Goal: Task Accomplishment & Management: Complete application form

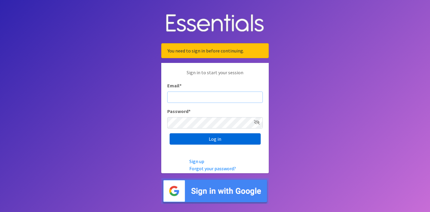
type input "[EMAIL_ADDRESS][DOMAIN_NAME]"
click at [213, 138] on input "Log in" at bounding box center [214, 138] width 91 height 11
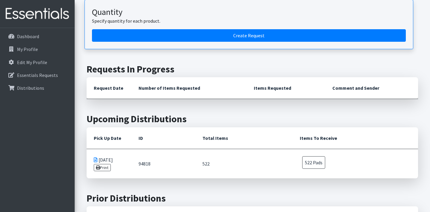
scroll to position [93, 0]
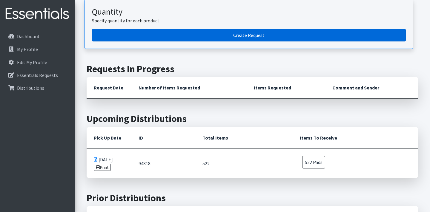
click at [220, 32] on link "Create Request" at bounding box center [249, 35] width 314 height 13
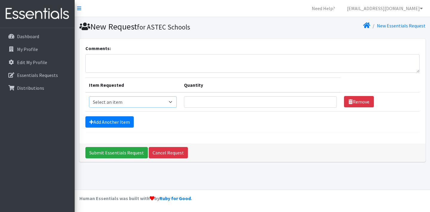
click at [157, 102] on select "Select an item Pad Kits Tampon Kit" at bounding box center [133, 101] width 88 height 11
click at [89, 96] on select "Select an item Pad Kits Tampon Kit" at bounding box center [133, 101] width 88 height 11
click at [166, 101] on select "Select an item Pad Kits Tampon Kit" at bounding box center [133, 101] width 88 height 11
select select "12263"
click at [89, 96] on select "Select an item Pad Kits Tampon Kit" at bounding box center [133, 101] width 88 height 11
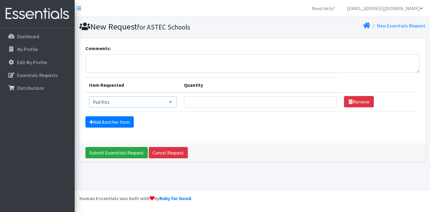
click at [143, 103] on select "Select an item Pad Kits Tampon Kit" at bounding box center [133, 101] width 88 height 11
click at [89, 96] on select "Select an item Pad Kits Tampon Kit" at bounding box center [133, 101] width 88 height 11
click at [219, 101] on input "Quantity" at bounding box center [260, 101] width 153 height 11
type input "4"
type input "20"
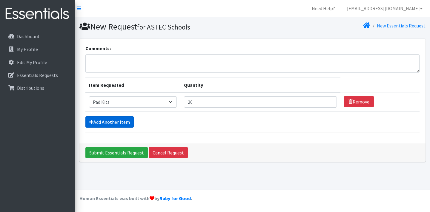
click at [129, 120] on link "Add Another Item" at bounding box center [109, 121] width 48 height 11
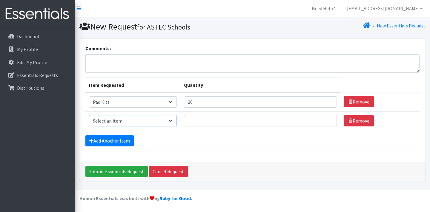
click at [177, 121] on select "Select an item Pad Kits Tampon Kit" at bounding box center [133, 120] width 88 height 11
select select "12262"
click at [89, 115] on select "Select an item Pad Kits Tampon Kit" at bounding box center [133, 120] width 88 height 11
click at [221, 124] on input "Quantity" at bounding box center [260, 120] width 153 height 11
click at [274, 189] on div "New Request for ASTEC Schools New Essentials Request Comments: Item Requested Q…" at bounding box center [252, 103] width 355 height 173
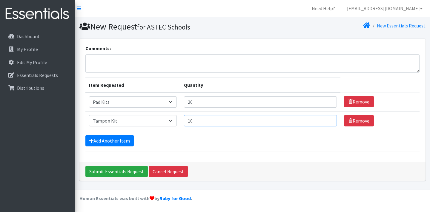
click at [204, 124] on input "10" at bounding box center [260, 120] width 153 height 11
type input "15"
click at [206, 103] on input "20" at bounding box center [260, 101] width 153 height 11
type input "25"
click at [257, 169] on div "Submit Essentials Request Cancel Request" at bounding box center [252, 171] width 346 height 18
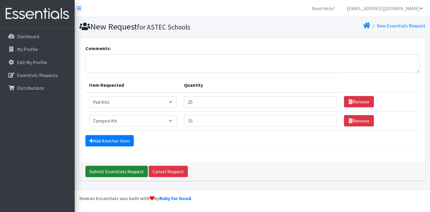
click at [112, 172] on input "Submit Essentials Request" at bounding box center [116, 171] width 62 height 11
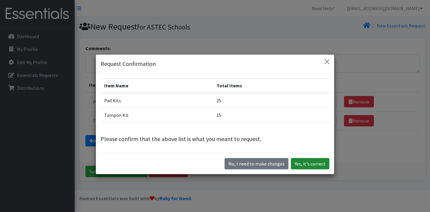
click at [307, 165] on button "Yes, it's correct" at bounding box center [310, 163] width 38 height 11
